Goal: Information Seeking & Learning: Learn about a topic

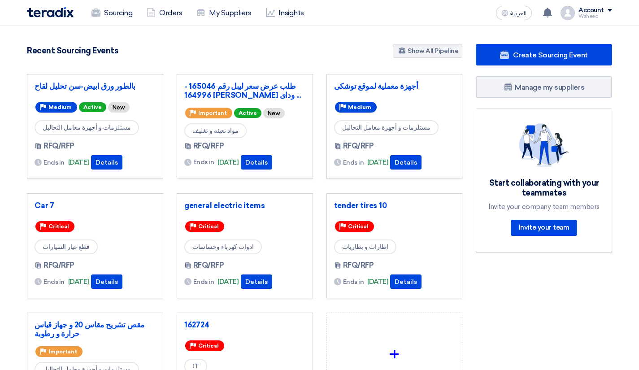
click at [284, 12] on link "Insights" at bounding box center [285, 13] width 52 height 20
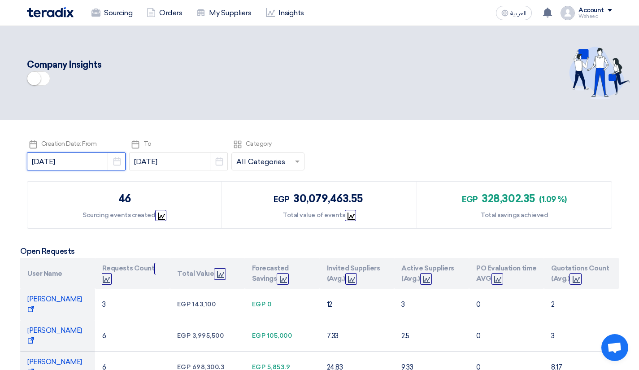
click at [87, 162] on input "[DATE]" at bounding box center [76, 161] width 99 height 18
select select "8"
select select "2025"
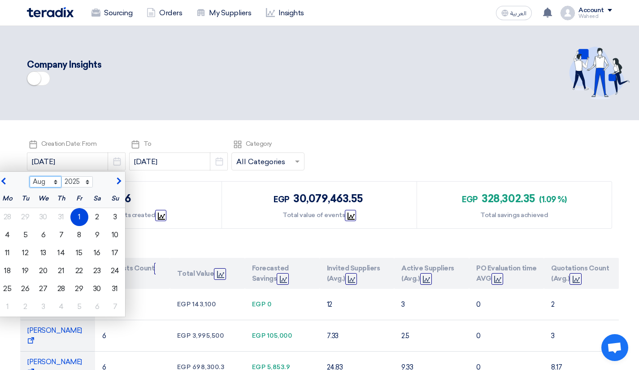
click at [48, 182] on select "Jan Feb Mar Apr May Jun [DATE] Aug Sep Oct Nov Dec" at bounding box center [46, 182] width 32 height 12
select select "1"
click at [30, 176] on select "Jan Feb Mar Apr May Jun [DATE] Aug Sep Oct Nov Dec" at bounding box center [46, 182] width 32 height 12
click at [37, 212] on div "1" at bounding box center [44, 217] width 18 height 18
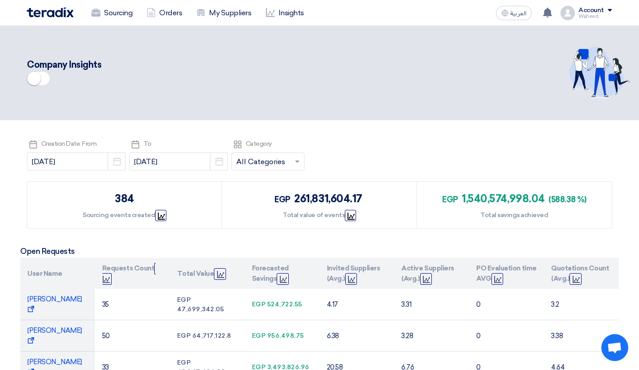
click at [158, 214] on icon "Graph" at bounding box center [161, 216] width 7 height 7
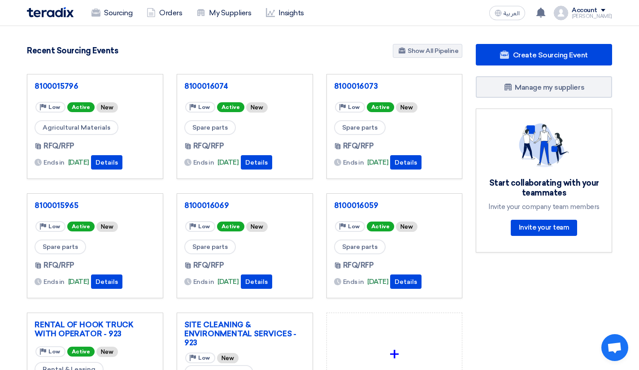
click at [271, 15] on icon at bounding box center [270, 12] width 9 height 9
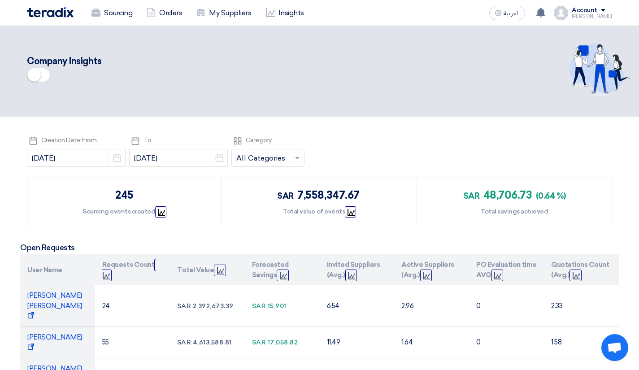
scroll to position [90, 0]
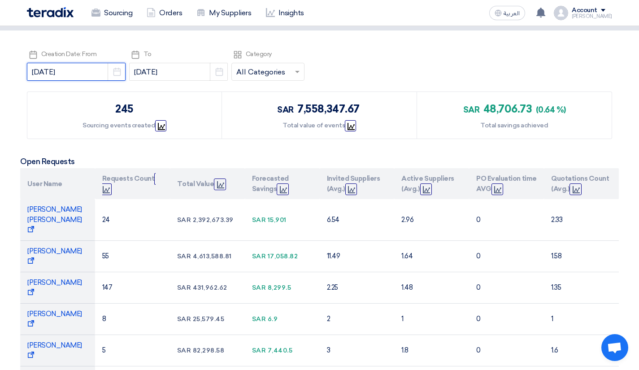
click at [86, 71] on input "[DATE]" at bounding box center [76, 72] width 99 height 18
select select "8"
select select "2025"
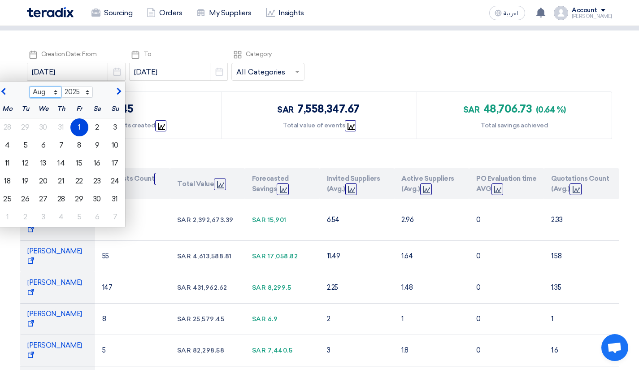
click at [46, 91] on select "Jan Feb Mar Apr May Jun [DATE] Aug Sep Oct Nov Dec" at bounding box center [46, 93] width 32 height 12
select select "1"
click at [30, 87] on select "Jan Feb Mar Apr May Jun [DATE] Aug Sep Oct Nov Dec" at bounding box center [46, 93] width 32 height 12
click at [39, 126] on div "1" at bounding box center [44, 127] width 18 height 18
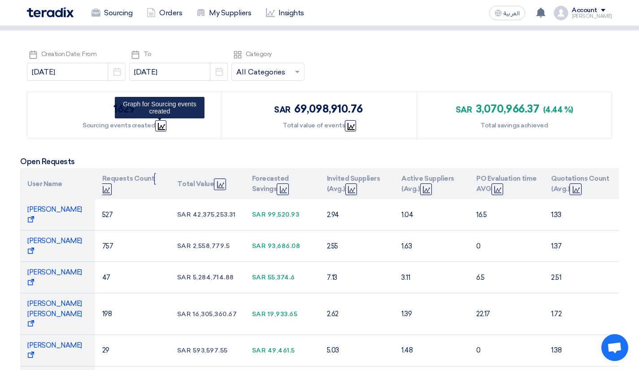
click at [158, 124] on icon "Graph" at bounding box center [161, 126] width 7 height 7
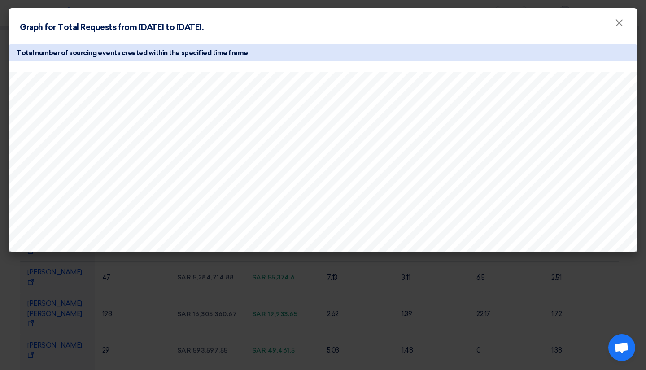
click at [356, 57] on h5 "Total number of sourcing events created within the specified time frame" at bounding box center [323, 52] width 628 height 17
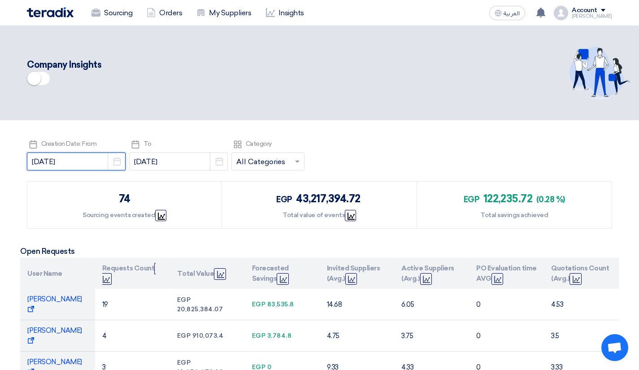
click at [83, 156] on input "[DATE]" at bounding box center [76, 161] width 99 height 18
select select "8"
select select "2025"
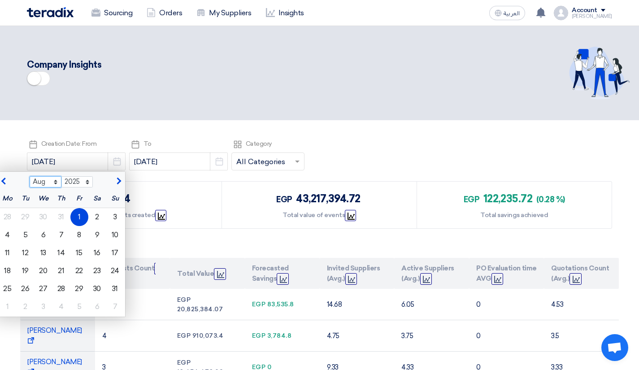
click at [48, 178] on select "Jan Feb Mar Apr May Jun [DATE] Aug Sep Oct Nov Dec" at bounding box center [46, 182] width 32 height 12
select select "1"
click at [30, 176] on select "Jan Feb Mar Apr May Jun [DATE] Aug Sep Oct Nov Dec" at bounding box center [46, 182] width 32 height 12
click at [38, 212] on div "1" at bounding box center [44, 217] width 18 height 18
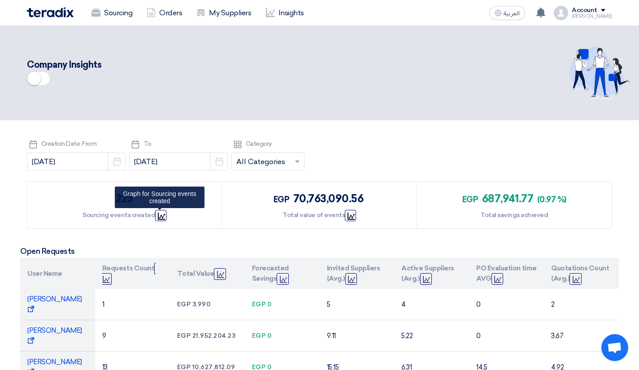
click at [160, 213] on icon "Graph" at bounding box center [161, 216] width 7 height 7
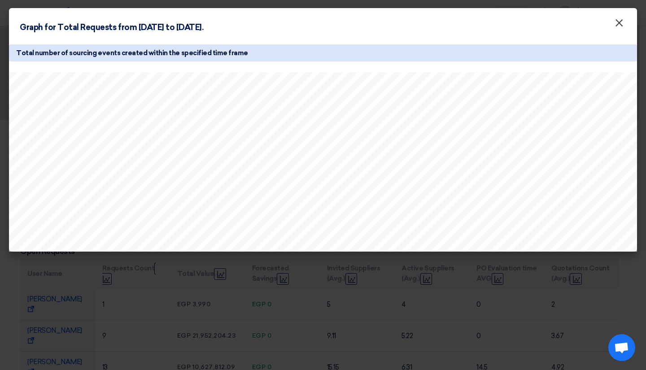
click at [617, 23] on span "×" at bounding box center [618, 25] width 9 height 18
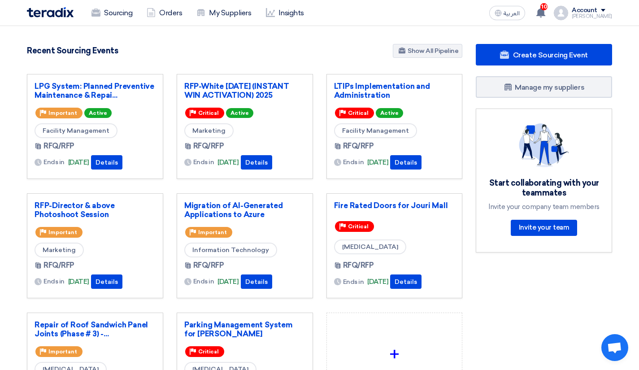
click at [276, 17] on link "Insights" at bounding box center [285, 13] width 52 height 20
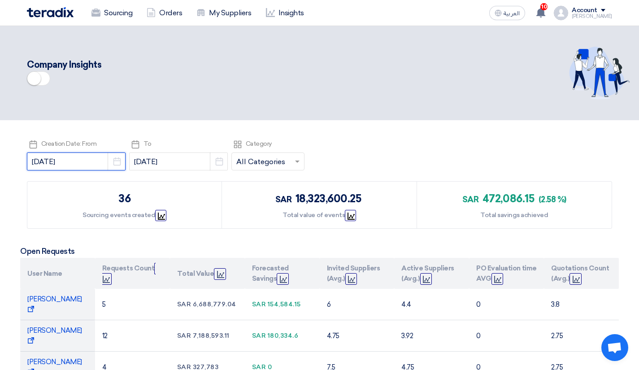
click at [79, 160] on input "[DATE]" at bounding box center [76, 161] width 99 height 18
select select "8"
select select "2025"
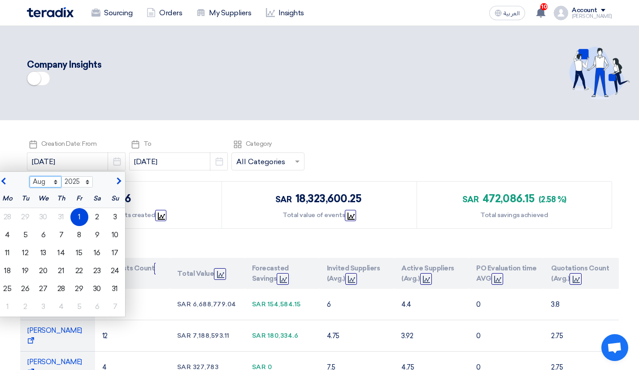
click at [43, 178] on select "Jan Feb Mar Apr May Jun [DATE] Aug Sep Oct Nov Dec" at bounding box center [46, 182] width 32 height 12
select select "1"
click at [30, 176] on select "Jan Feb Mar Apr May Jun [DATE] Aug Sep Oct Nov Dec" at bounding box center [46, 182] width 32 height 12
click at [39, 212] on div "1" at bounding box center [44, 217] width 18 height 18
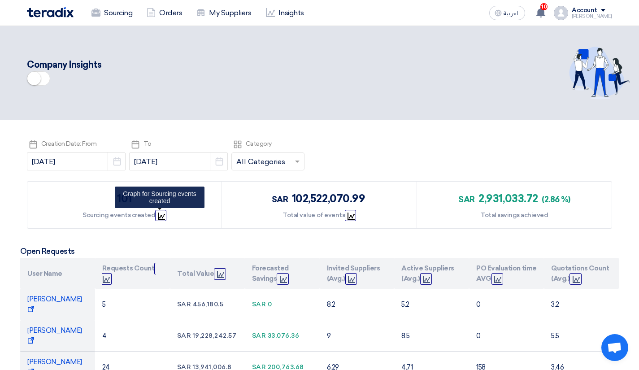
click at [161, 215] on icon "Graph" at bounding box center [161, 216] width 7 height 7
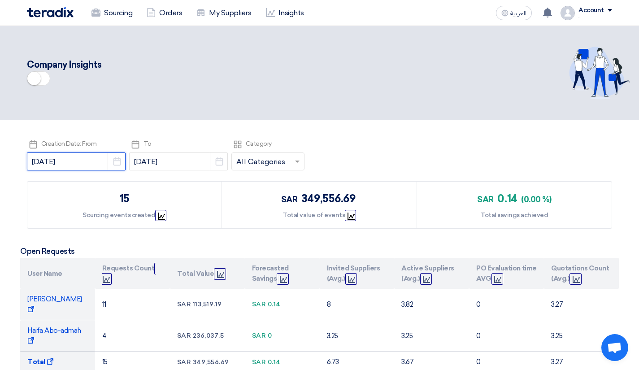
click at [92, 156] on input "[DATE]" at bounding box center [76, 161] width 99 height 18
select select "8"
select select "2025"
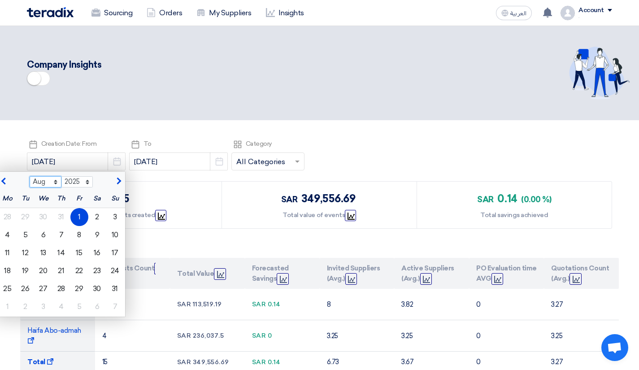
click at [44, 184] on select "Jan Feb Mar Apr May Jun [DATE] Aug Sep Oct Nov Dec" at bounding box center [46, 182] width 32 height 12
select select "1"
click at [30, 176] on select "Jan Feb Mar Apr May Jun [DATE] Aug Sep Oct Nov Dec" at bounding box center [46, 182] width 32 height 12
click at [36, 215] on div "1" at bounding box center [44, 217] width 18 height 18
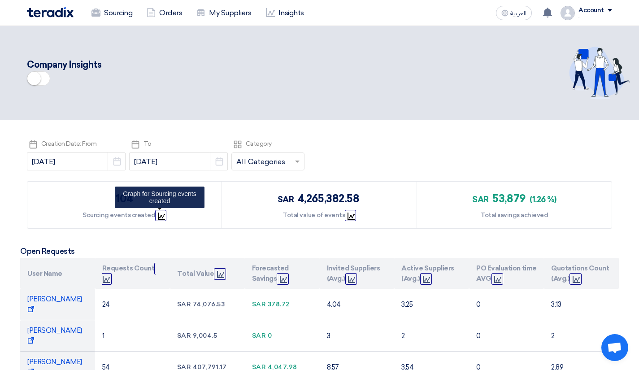
click at [159, 213] on icon "Graph" at bounding box center [161, 216] width 7 height 7
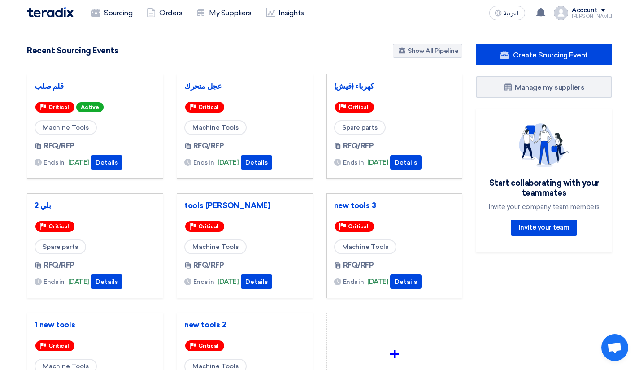
click at [281, 12] on link "Insights" at bounding box center [285, 13] width 52 height 20
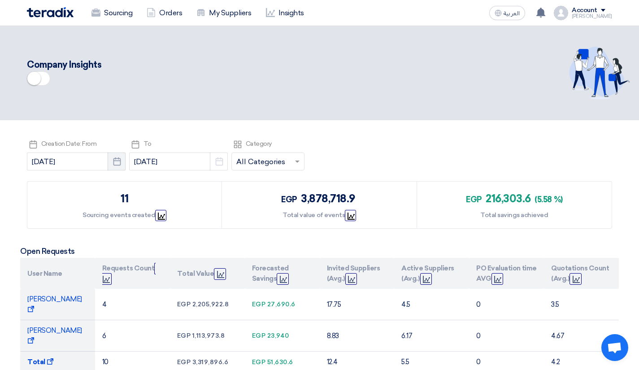
click at [113, 162] on icon "Pick a date" at bounding box center [117, 161] width 9 height 9
select select "8"
select select "2025"
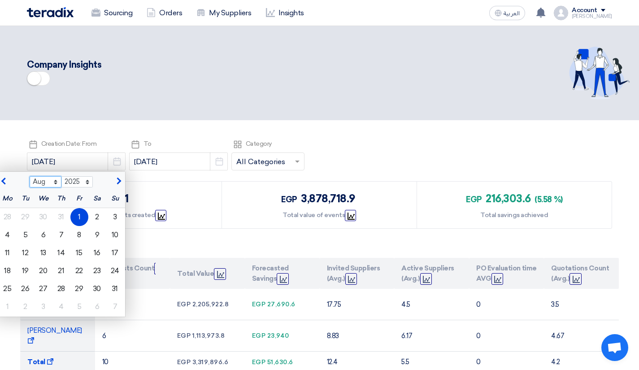
click at [38, 179] on select "Jan Feb Mar Apr May Jun [DATE] Aug Sep Oct Nov Dec" at bounding box center [46, 182] width 32 height 12
select select "1"
click at [30, 176] on select "Jan Feb Mar Apr May Jun [DATE] Aug Sep Oct Nov Dec" at bounding box center [46, 182] width 32 height 12
click at [35, 217] on div "1" at bounding box center [44, 217] width 18 height 18
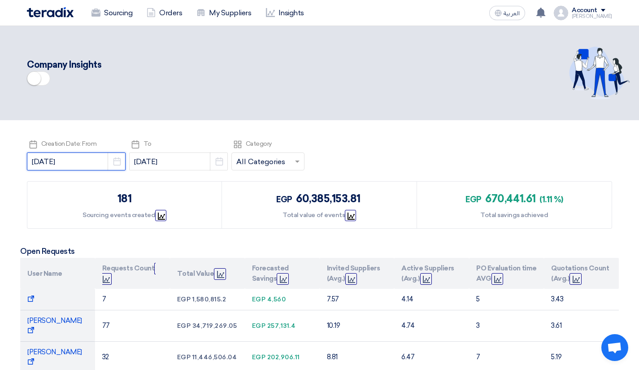
click at [98, 161] on input "[DATE]" at bounding box center [76, 161] width 99 height 18
select select "2025"
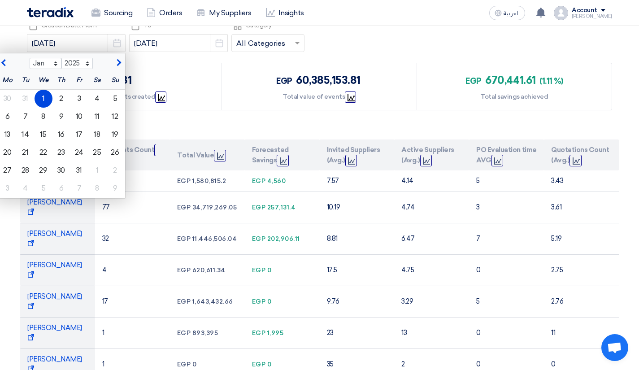
scroll to position [45, 0]
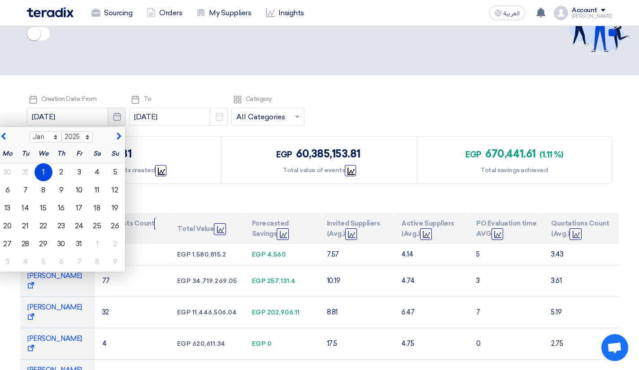
click at [108, 109] on button "Pick a date" at bounding box center [117, 117] width 18 height 18
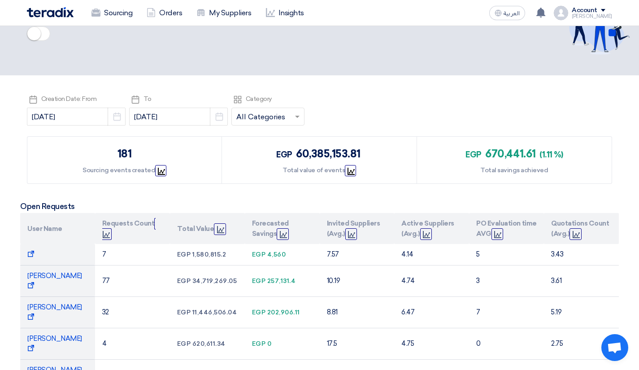
click at [392, 95] on div "Pick a date Creation Date: From 2025-01-01 Pick a date Pick a date To 2025-09-2…" at bounding box center [319, 111] width 585 height 36
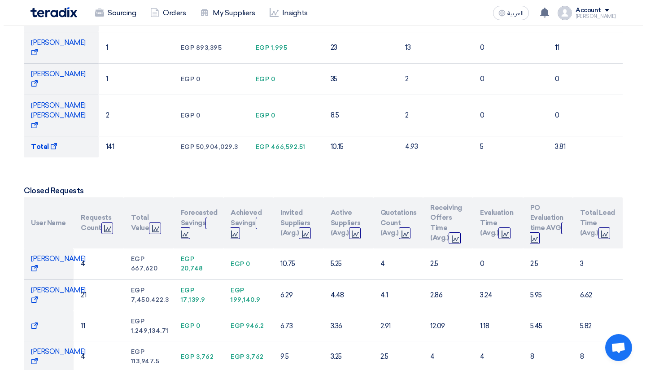
scroll to position [135, 0]
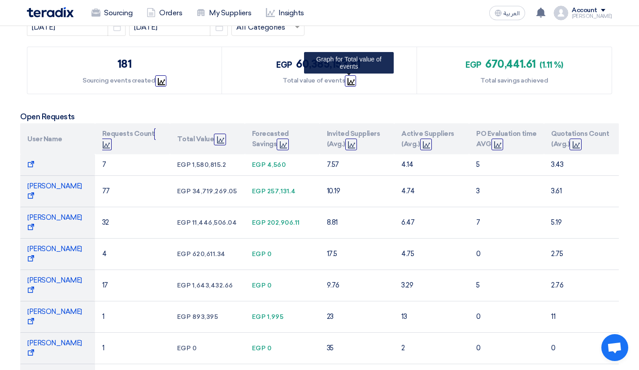
click at [351, 75] on span "Graph" at bounding box center [350, 80] width 11 height 11
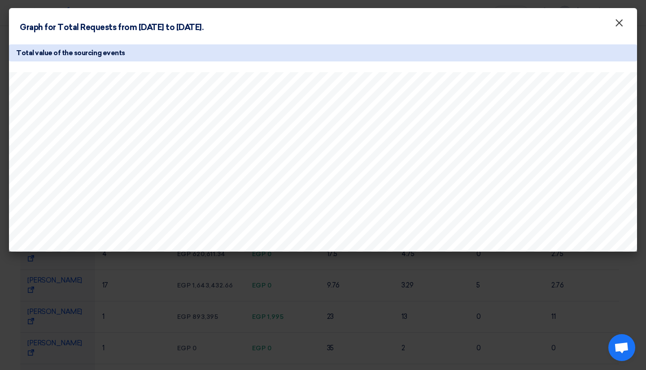
click at [617, 22] on span "×" at bounding box center [618, 25] width 9 height 18
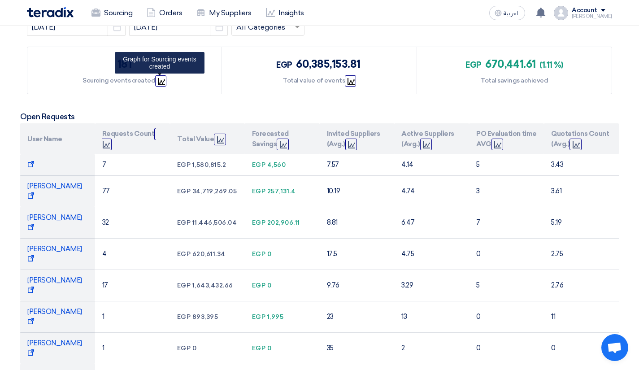
click at [158, 81] on icon "Graph" at bounding box center [161, 81] width 7 height 7
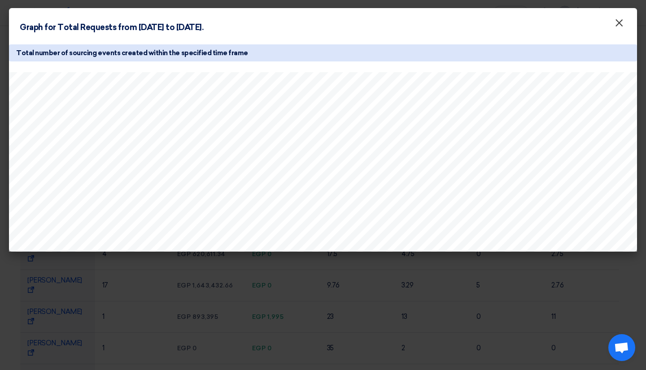
click at [621, 24] on span "×" at bounding box center [618, 25] width 9 height 18
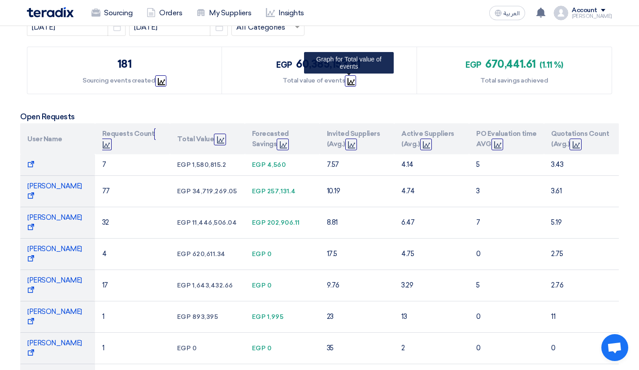
click at [348, 78] on icon "Graph" at bounding box center [351, 81] width 7 height 7
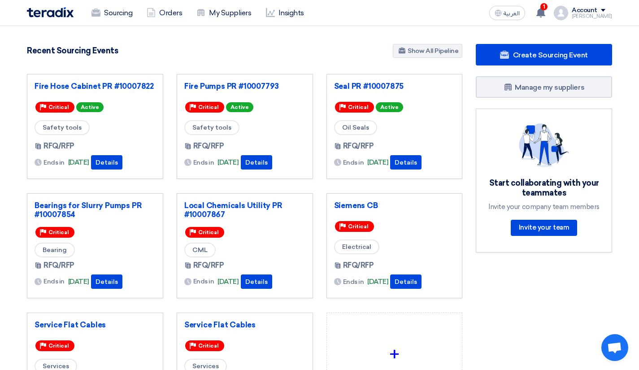
click at [297, 50] on div "Recent Sourcing Events Show All Pipeline" at bounding box center [244, 52] width 435 height 16
click at [320, 185] on div "Seal PR #10007875 Priority Critical Active Oil Seals RFQ/RFP Ends in" at bounding box center [395, 133] width 150 height 119
click at [287, 13] on link "Insights" at bounding box center [285, 13] width 52 height 20
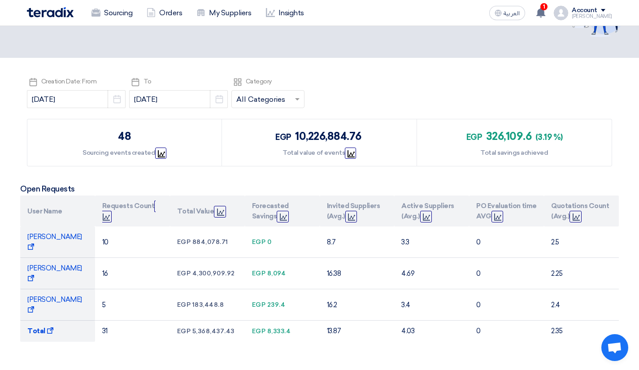
scroll to position [90, 0]
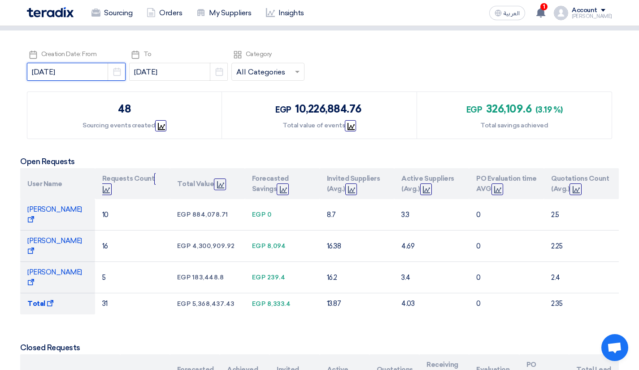
click at [92, 75] on input "[DATE]" at bounding box center [76, 72] width 99 height 18
select select "8"
select select "2025"
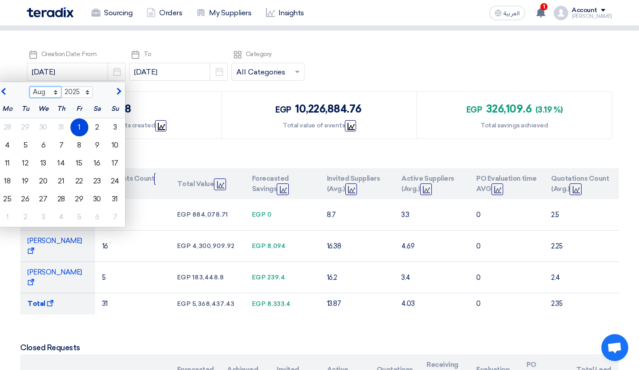
click at [50, 90] on select "Jan Feb Mar Apr May Jun [DATE] Aug Sep Oct Nov Dec" at bounding box center [46, 93] width 32 height 12
select select "1"
click at [30, 87] on select "Jan Feb Mar Apr May Jun [DATE] Aug Sep Oct Nov Dec" at bounding box center [46, 93] width 32 height 12
click at [37, 123] on div "1" at bounding box center [44, 127] width 18 height 18
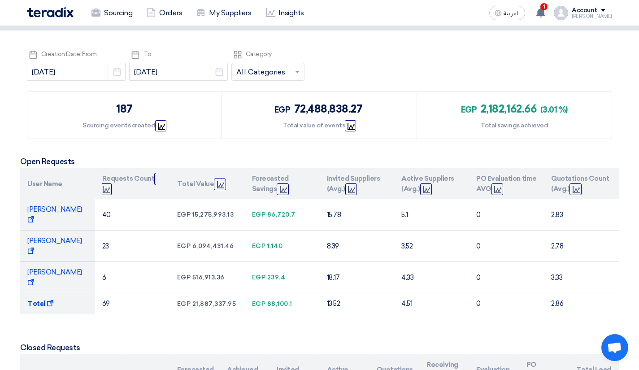
click at [404, 48] on section "Pick a date Creation Date: From 2025-01-01 Pick a date Pick a date To 2025-09-2…" at bounding box center [319, 272] width 639 height 485
click at [163, 122] on span "Graph" at bounding box center [160, 125] width 11 height 11
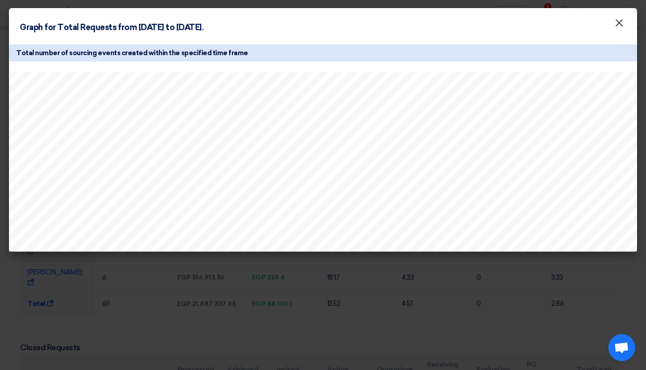
click at [615, 30] on span "×" at bounding box center [618, 25] width 9 height 18
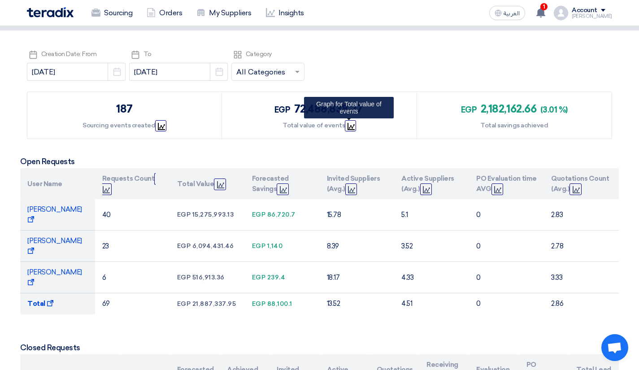
click at [348, 125] on use at bounding box center [351, 126] width 7 height 7
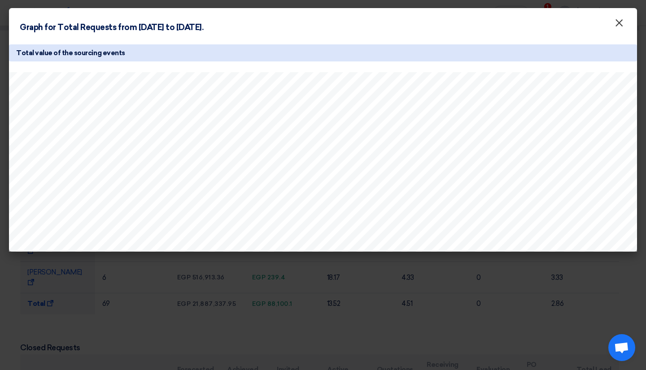
click at [621, 28] on span "×" at bounding box center [618, 25] width 9 height 18
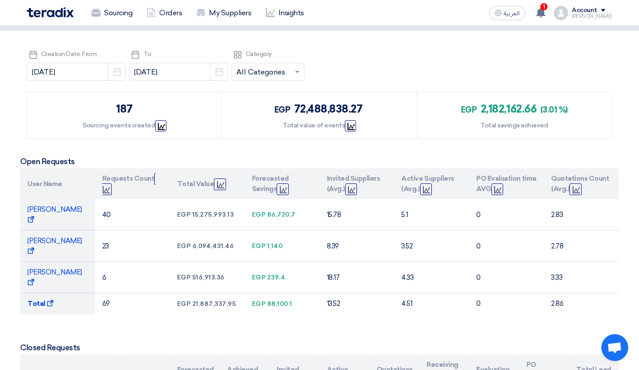
click at [474, 34] on section "Pick a date Creation Date: From 2025-01-01 Pick a date Pick a date To 2025-09-2…" at bounding box center [319, 272] width 639 height 485
click at [369, 23] on div "Sourcing Orders My Suppliers Insights العربية ع 1 a new question for Printer CE…" at bounding box center [319, 13] width 599 height 26
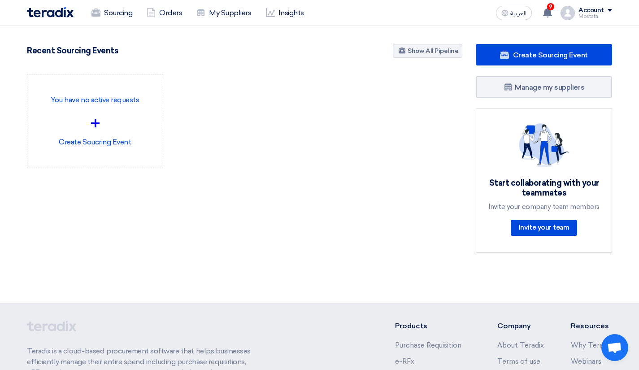
click at [286, 18] on link "Insights" at bounding box center [285, 13] width 52 height 20
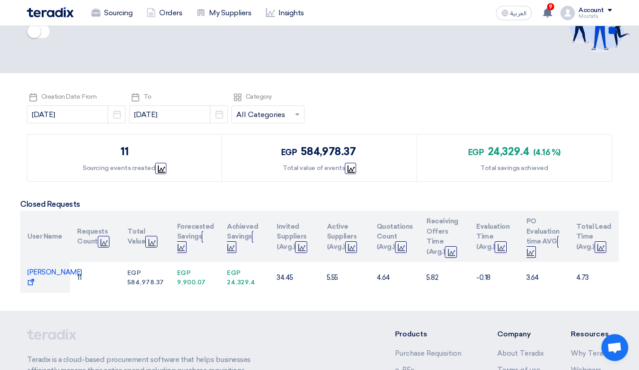
scroll to position [45, 0]
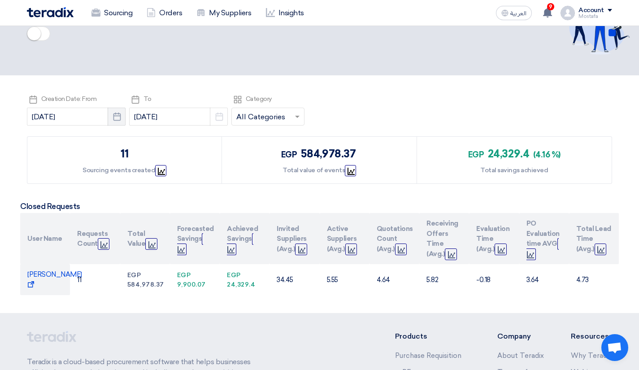
click at [113, 117] on icon "Pick a date" at bounding box center [117, 116] width 9 height 9
select select "8"
select select "2025"
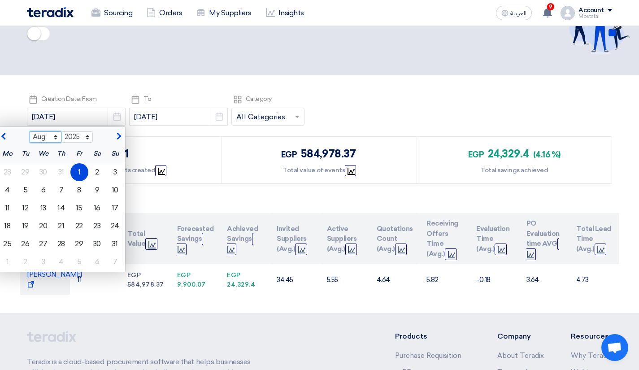
click at [46, 136] on select "Jan Feb Mar Apr May Jun [DATE] Aug Sep Oct Nov Dec" at bounding box center [46, 137] width 32 height 12
select select "1"
click at [30, 131] on select "Jan Feb Mar Apr May Jun [DATE] Aug Sep Oct Nov Dec" at bounding box center [46, 137] width 32 height 12
click at [35, 169] on div "1" at bounding box center [44, 172] width 18 height 18
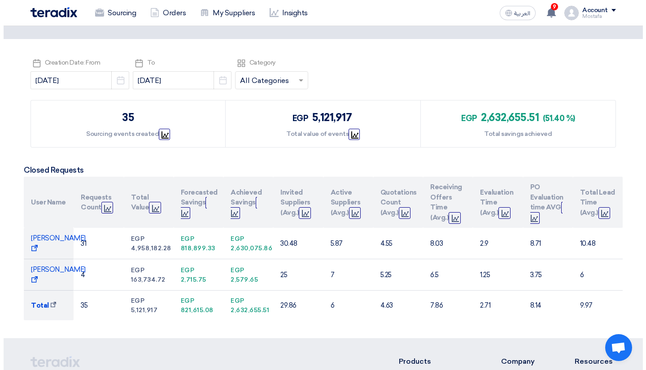
scroll to position [90, 0]
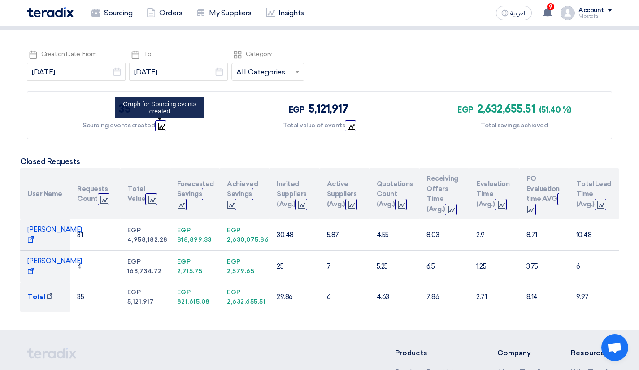
click at [161, 130] on span "Graph" at bounding box center [160, 125] width 11 height 11
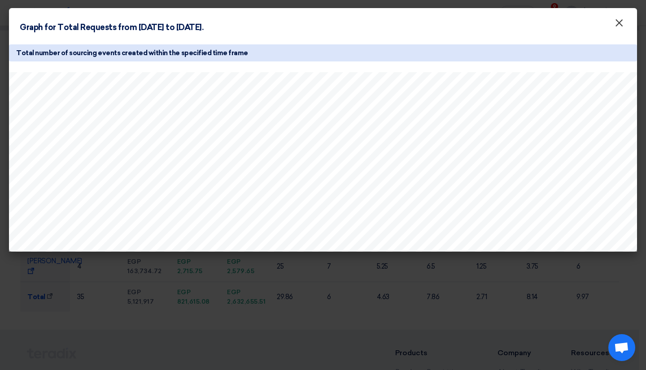
click at [621, 27] on span "×" at bounding box center [618, 25] width 9 height 18
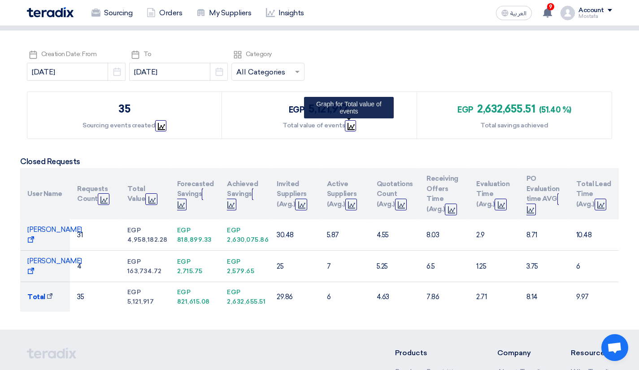
click at [346, 122] on span "Graph" at bounding box center [350, 125] width 11 height 11
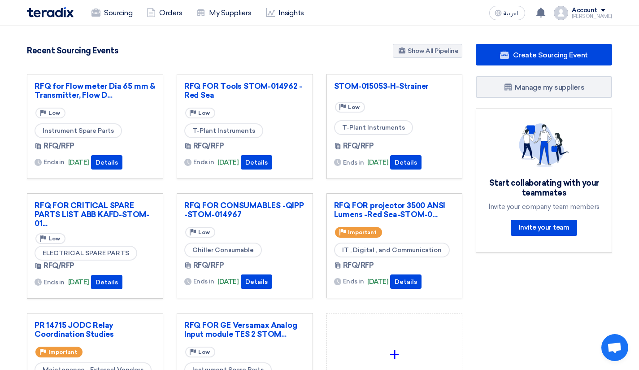
click at [287, 14] on link "Insights" at bounding box center [285, 13] width 52 height 20
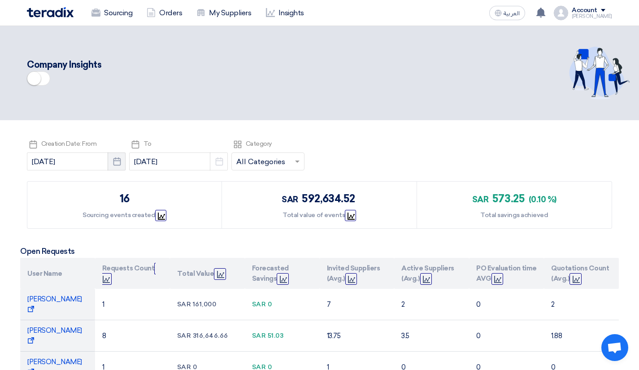
click at [113, 159] on use "button" at bounding box center [117, 161] width 8 height 8
select select "8"
select select "2025"
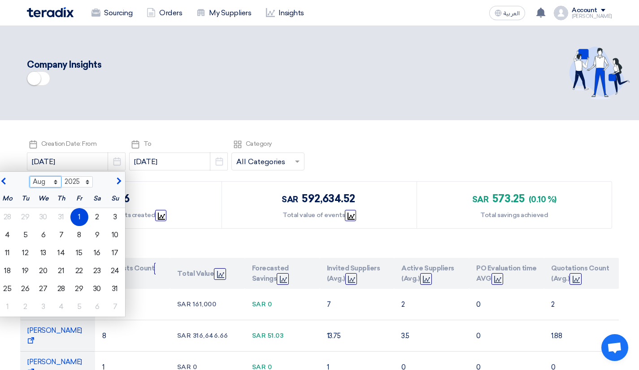
click at [51, 182] on select "Jan Feb Mar Apr May Jun [DATE] Aug Sep Oct Nov Dec" at bounding box center [46, 182] width 32 height 12
select select "1"
click at [30, 176] on select "Jan Feb Mar Apr May Jun [DATE] Aug Sep Oct Nov Dec" at bounding box center [46, 182] width 32 height 12
click at [35, 222] on div "1" at bounding box center [44, 217] width 18 height 18
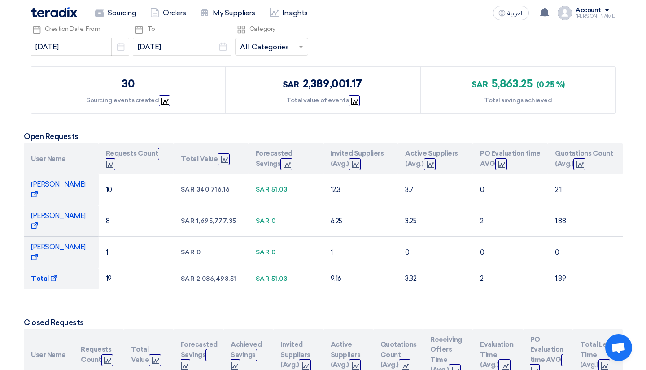
scroll to position [135, 0]
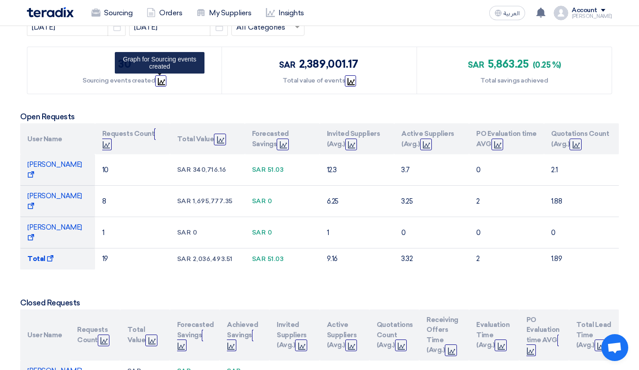
click at [160, 80] on icon "Graph" at bounding box center [161, 81] width 7 height 7
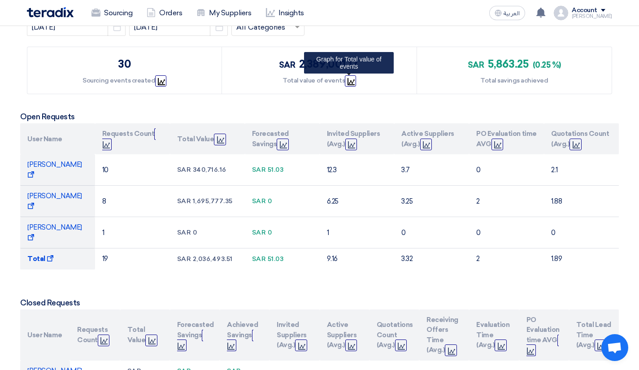
click at [348, 84] on use at bounding box center [351, 81] width 7 height 7
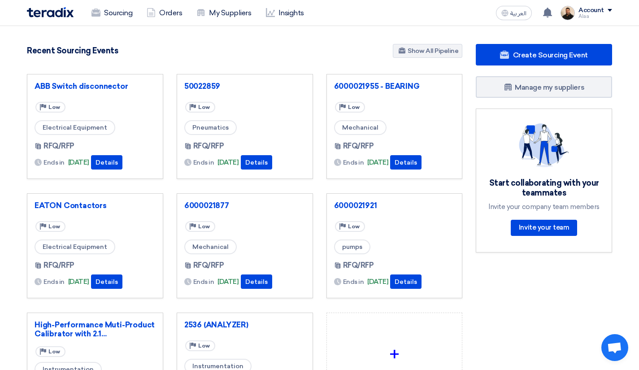
click at [293, 17] on link "Insights" at bounding box center [285, 13] width 52 height 20
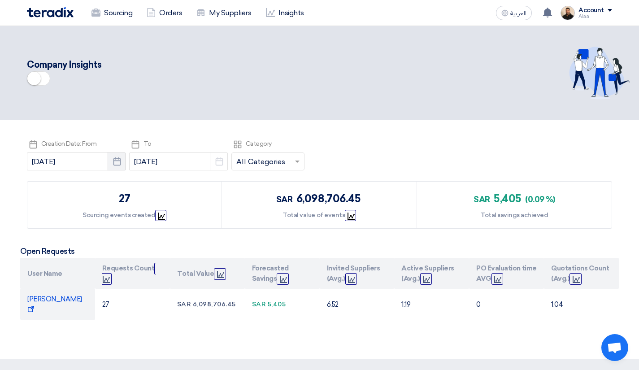
click at [108, 160] on button "Pick a date" at bounding box center [117, 161] width 18 height 18
select select "8"
select select "2025"
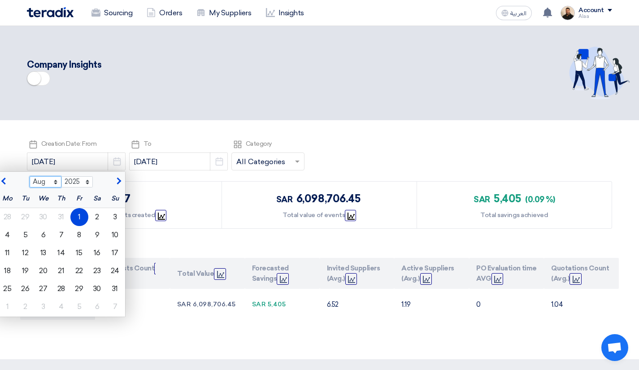
click at [39, 179] on select "Jan Feb Mar Apr May Jun [DATE] Aug Sep Oct Nov Dec" at bounding box center [46, 182] width 32 height 12
select select "1"
click at [30, 176] on select "Jan Feb Mar Apr May Jun [DATE] Aug Sep Oct Nov Dec" at bounding box center [46, 182] width 32 height 12
click at [35, 215] on div "1" at bounding box center [44, 217] width 18 height 18
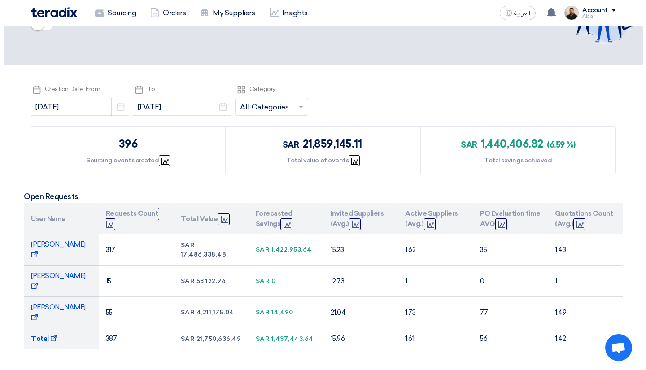
scroll to position [90, 0]
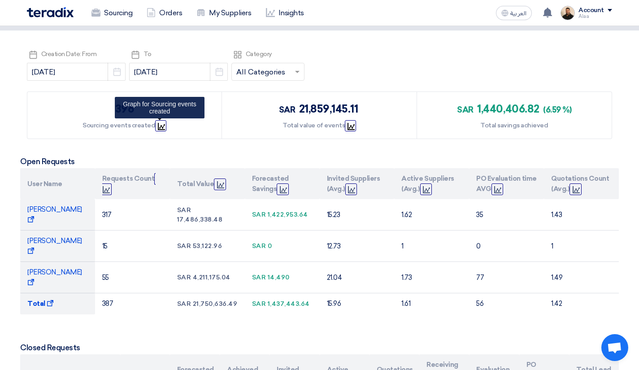
click at [163, 124] on span "Graph" at bounding box center [160, 125] width 11 height 11
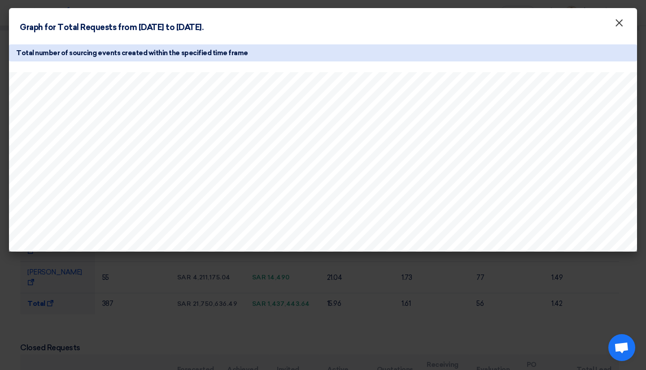
click at [612, 22] on button "×" at bounding box center [618, 23] width 23 height 18
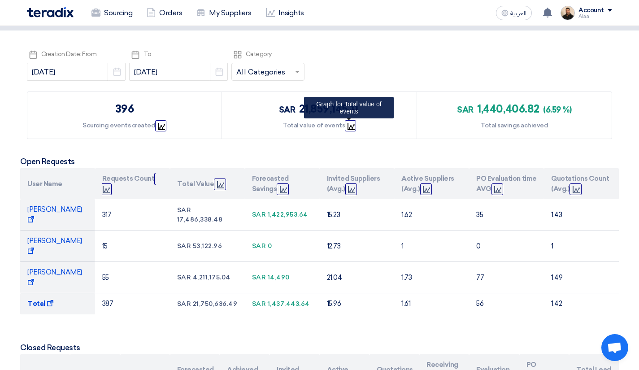
click at [348, 127] on icon "Graph" at bounding box center [351, 126] width 7 height 7
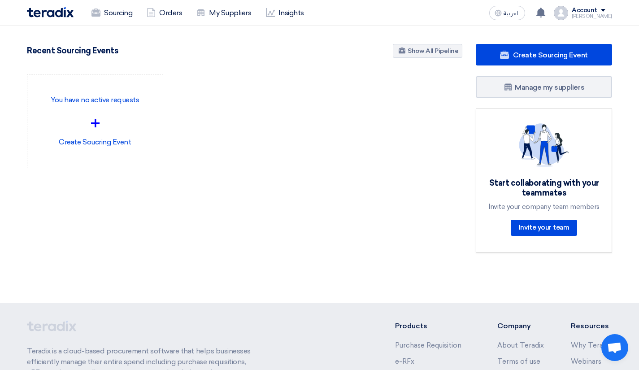
click at [282, 20] on link "Insights" at bounding box center [285, 13] width 52 height 20
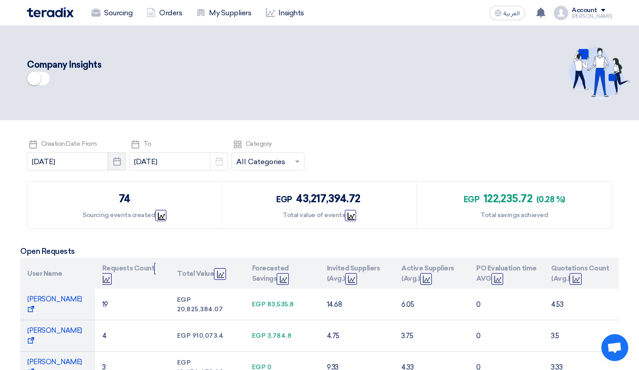
click at [117, 162] on button "Pick a date" at bounding box center [117, 161] width 18 height 18
select select "8"
select select "2025"
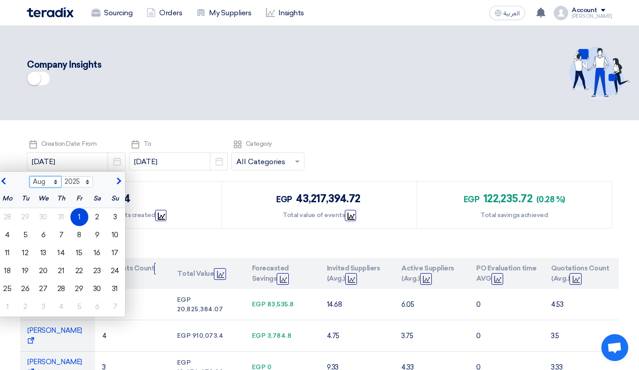
click at [48, 178] on select "Jan Feb Mar Apr May Jun [DATE] Aug Sep Oct Nov Dec" at bounding box center [46, 182] width 32 height 12
select select "1"
click at [30, 176] on select "Jan Feb Mar Apr May Jun [DATE] Aug Sep Oct Nov Dec" at bounding box center [46, 182] width 32 height 12
click at [40, 213] on div "1" at bounding box center [44, 217] width 18 height 18
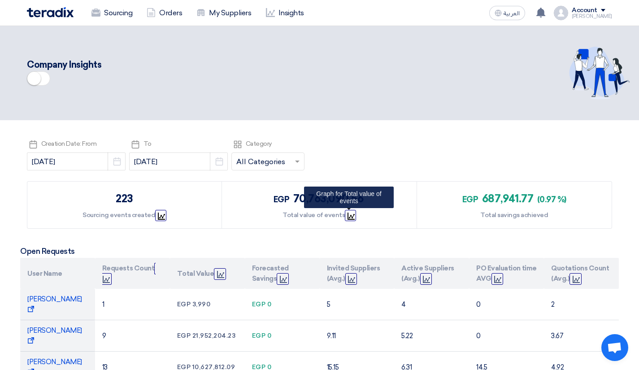
click at [351, 213] on icon "Graph" at bounding box center [351, 216] width 7 height 7
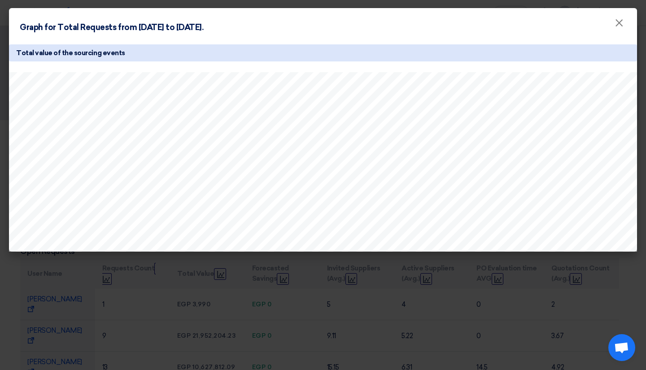
click at [312, 38] on div "Graph for Total Requests from 2025-01-01 to 2025-09-21. ×" at bounding box center [323, 24] width 628 height 33
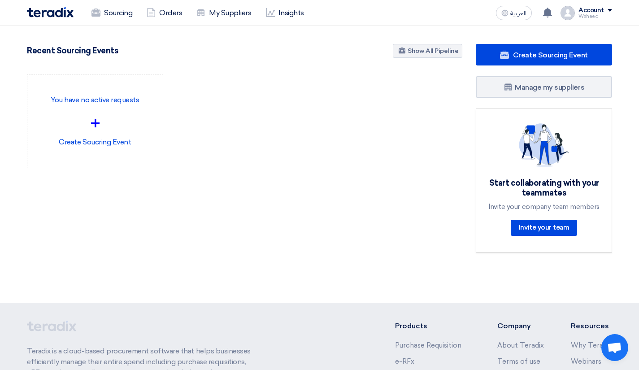
click at [298, 5] on link "Insights" at bounding box center [285, 13] width 52 height 20
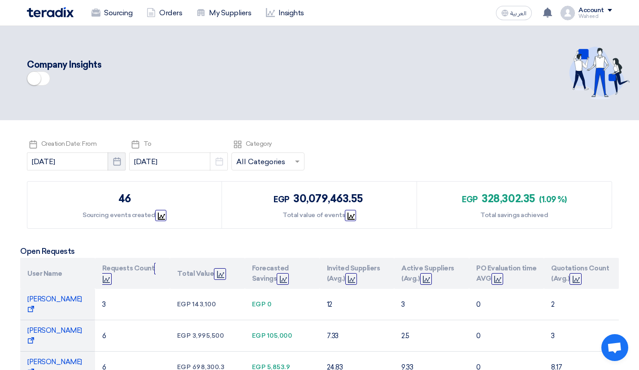
click at [113, 157] on icon "Pick a date" at bounding box center [117, 161] width 9 height 9
select select "8"
select select "2025"
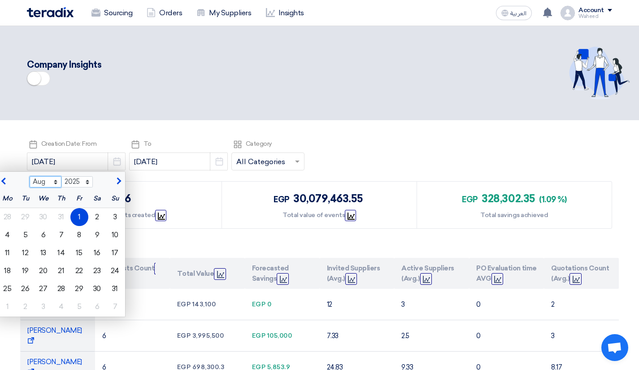
click at [46, 182] on select "Jan Feb Mar Apr May Jun [DATE] Aug Sep Oct Nov Dec" at bounding box center [46, 182] width 32 height 12
select select "1"
click at [30, 176] on select "Jan Feb Mar Apr May Jun [DATE] Aug Sep Oct Nov Dec" at bounding box center [46, 182] width 32 height 12
click at [39, 213] on div "1" at bounding box center [44, 217] width 18 height 18
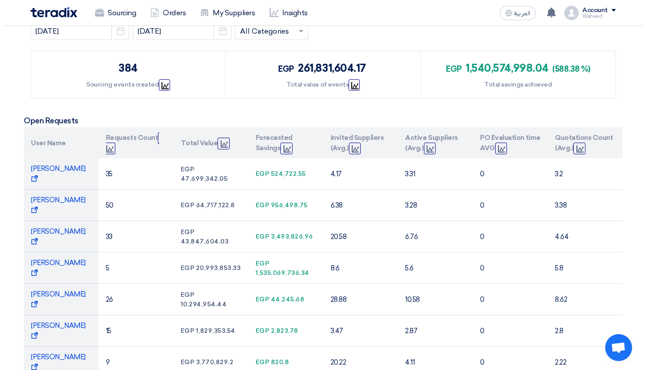
scroll to position [45, 0]
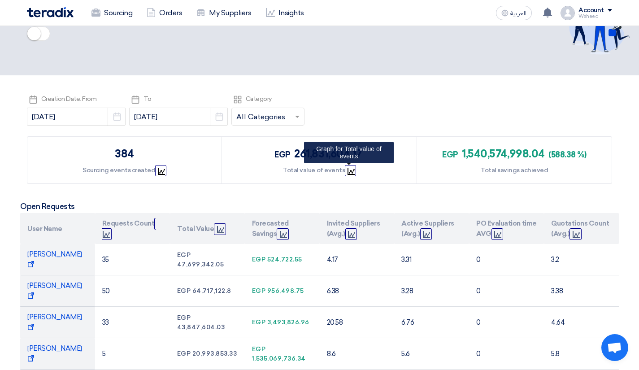
click at [350, 169] on icon "Graph" at bounding box center [351, 171] width 7 height 7
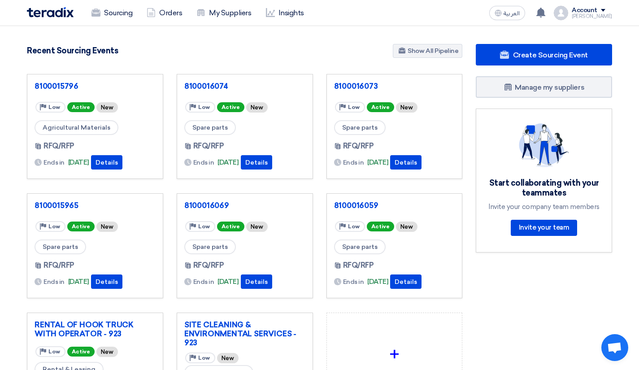
click at [277, 9] on link "Insights" at bounding box center [285, 13] width 52 height 20
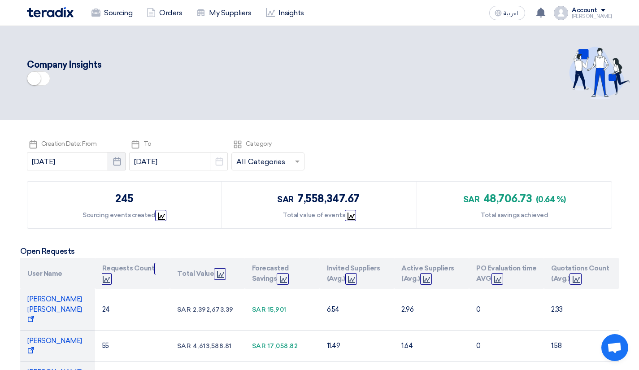
click at [113, 165] on use "button" at bounding box center [117, 161] width 8 height 8
select select "8"
select select "2025"
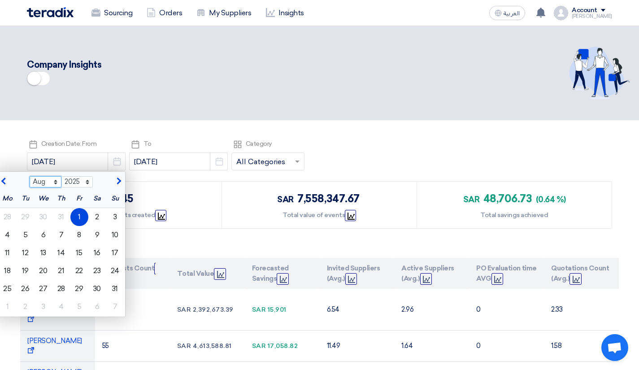
click at [35, 181] on select "Jan Feb Mar Apr May Jun [DATE] Aug Sep Oct Nov Dec" at bounding box center [46, 182] width 32 height 12
select select "1"
click at [30, 176] on select "Jan Feb Mar Apr May Jun [DATE] Aug Sep Oct Nov Dec" at bounding box center [46, 182] width 32 height 12
click at [35, 214] on div "1" at bounding box center [44, 217] width 18 height 18
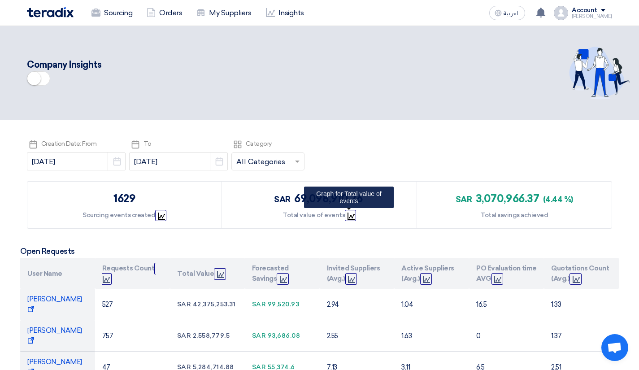
click at [352, 215] on use at bounding box center [351, 216] width 7 height 7
click at [348, 151] on div "Pick a date Creation Date: From [DATE] Pick a date Pick a date To [DATE] Pick a…" at bounding box center [319, 156] width 585 height 36
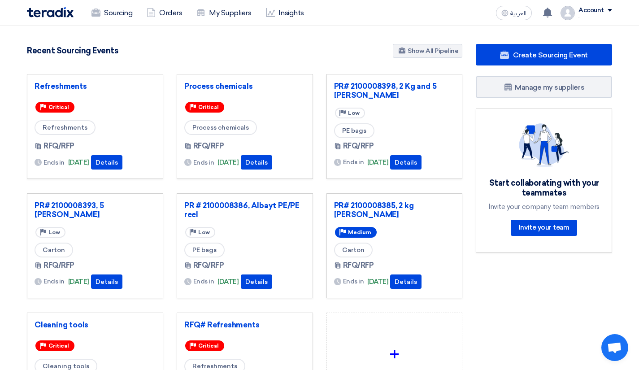
click at [295, 17] on link "Insights" at bounding box center [285, 13] width 52 height 20
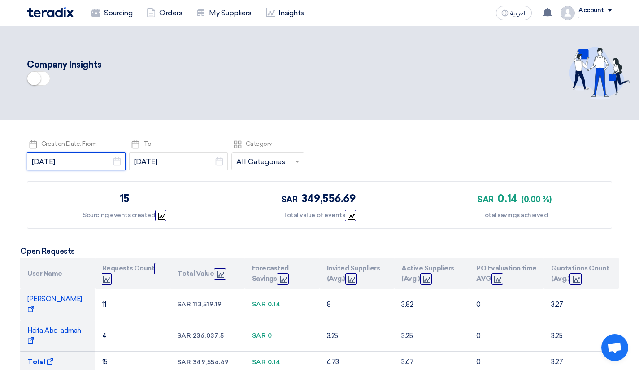
click at [96, 161] on input "[DATE]" at bounding box center [76, 161] width 99 height 18
select select "8"
select select "2025"
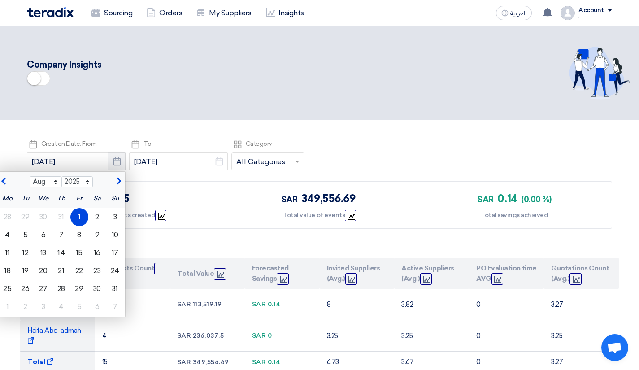
click at [113, 162] on use "button" at bounding box center [117, 161] width 8 height 8
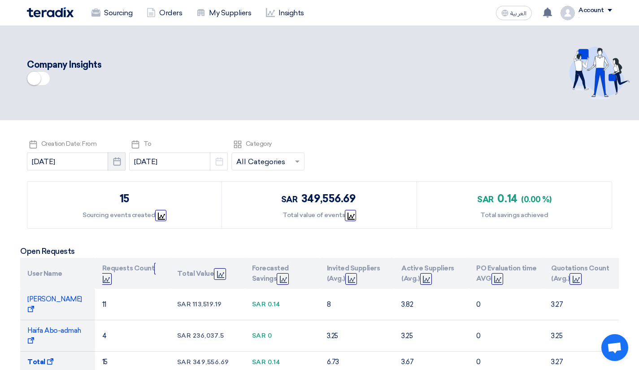
click at [113, 162] on use "button" at bounding box center [117, 161] width 8 height 8
select select "8"
select select "2025"
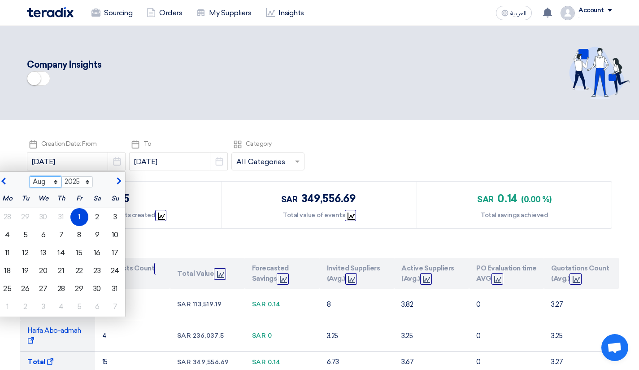
click at [47, 178] on select "Jan Feb Mar Apr May Jun [DATE] Aug Sep Oct Nov Dec" at bounding box center [46, 182] width 32 height 12
select select "1"
click at [30, 176] on select "Jan Feb Mar Apr May Jun [DATE] Aug Sep Oct Nov Dec" at bounding box center [46, 182] width 32 height 12
click at [37, 217] on div "1" at bounding box center [44, 217] width 18 height 18
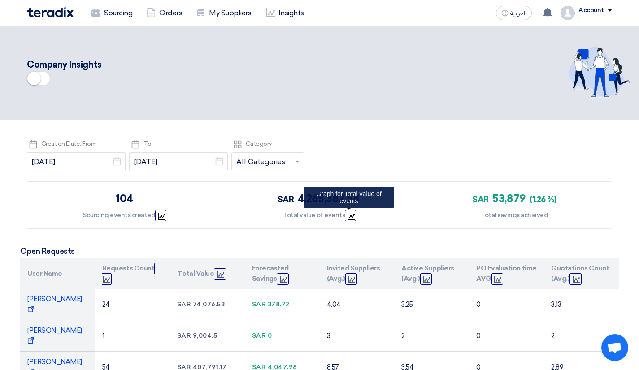
click at [351, 210] on span "Graph" at bounding box center [350, 215] width 11 height 11
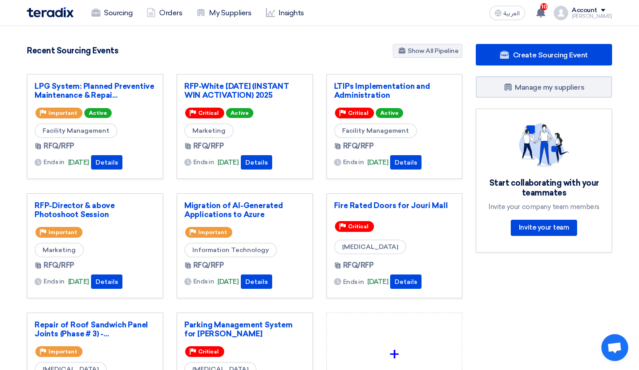
click at [288, 1] on div "Sourcing Orders My Suppliers Insights العربية ع 10 a new question for Construct…" at bounding box center [319, 13] width 599 height 26
click at [289, 9] on link "Insights" at bounding box center [285, 13] width 52 height 20
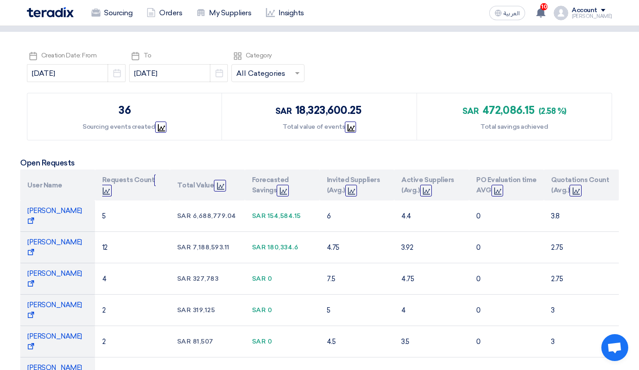
scroll to position [90, 0]
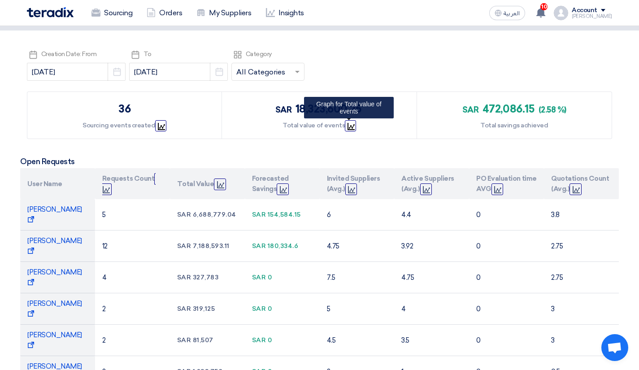
click at [348, 127] on icon "Graph" at bounding box center [351, 126] width 7 height 7
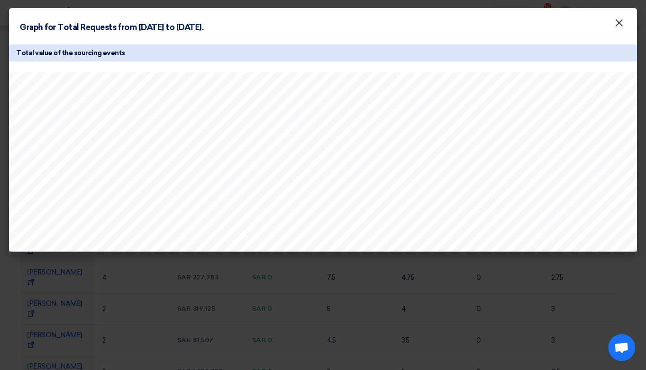
click at [619, 30] on span "×" at bounding box center [618, 25] width 9 height 18
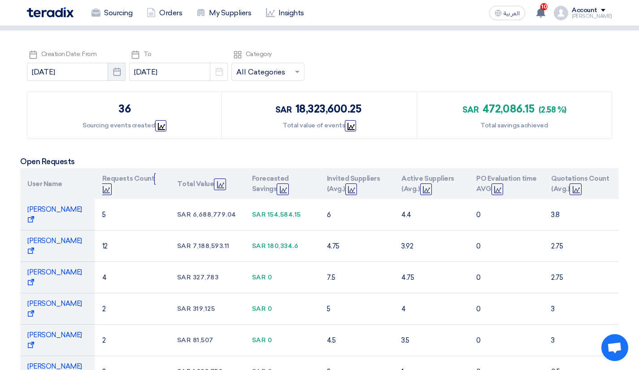
click at [108, 74] on button "Pick a date" at bounding box center [117, 72] width 18 height 18
select select "8"
select select "2025"
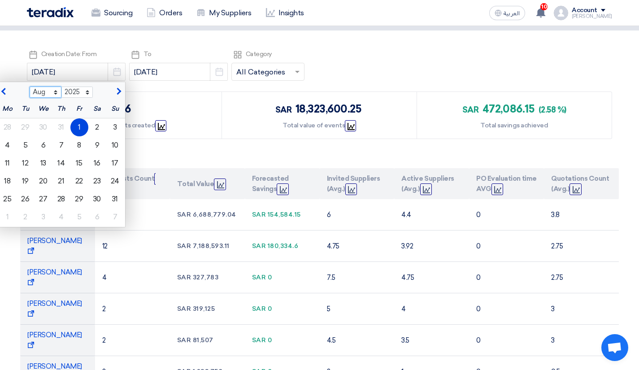
click at [48, 90] on select "Jan Feb Mar Apr May Jun [DATE] Aug Sep Oct Nov Dec" at bounding box center [46, 93] width 32 height 12
select select "1"
click at [30, 87] on select "Jan Feb Mar Apr May Jun [DATE] Aug Sep Oct Nov Dec" at bounding box center [46, 93] width 32 height 12
click at [38, 125] on div "1" at bounding box center [44, 127] width 18 height 18
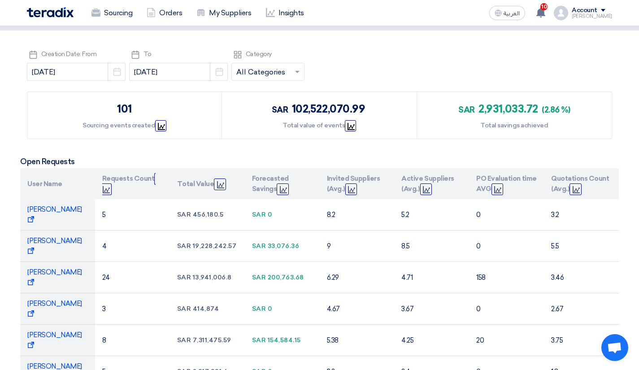
click at [353, 127] on span "Graph" at bounding box center [350, 125] width 11 height 11
